Goal: Task Accomplishment & Management: Manage account settings

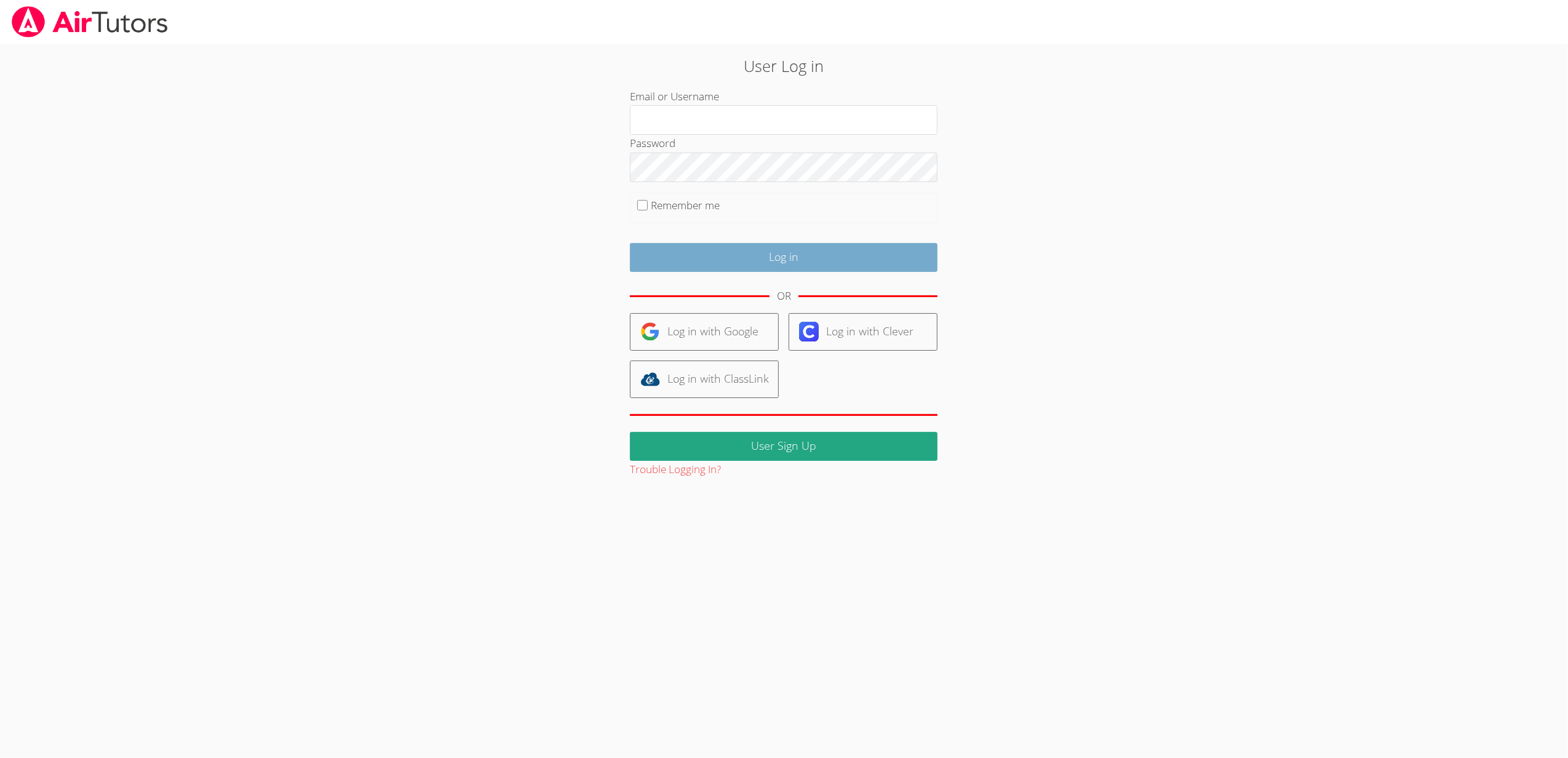
type input "[EMAIL_ADDRESS][DOMAIN_NAME]"
click at [792, 263] on input "Log in" at bounding box center [784, 257] width 308 height 29
